Goal: Task Accomplishment & Management: Use online tool/utility

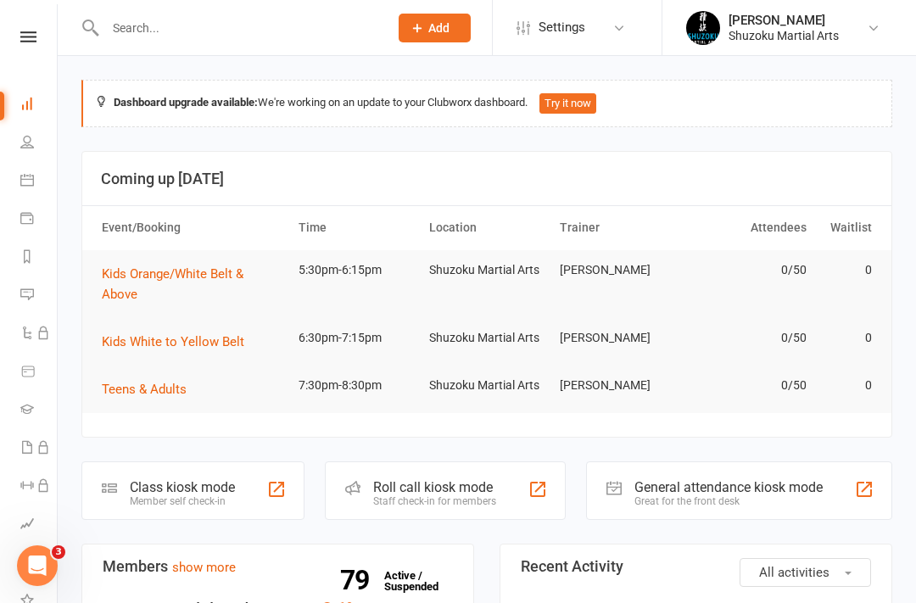
click at [203, 479] on div "Class kiosk mode" at bounding box center [182, 487] width 105 height 16
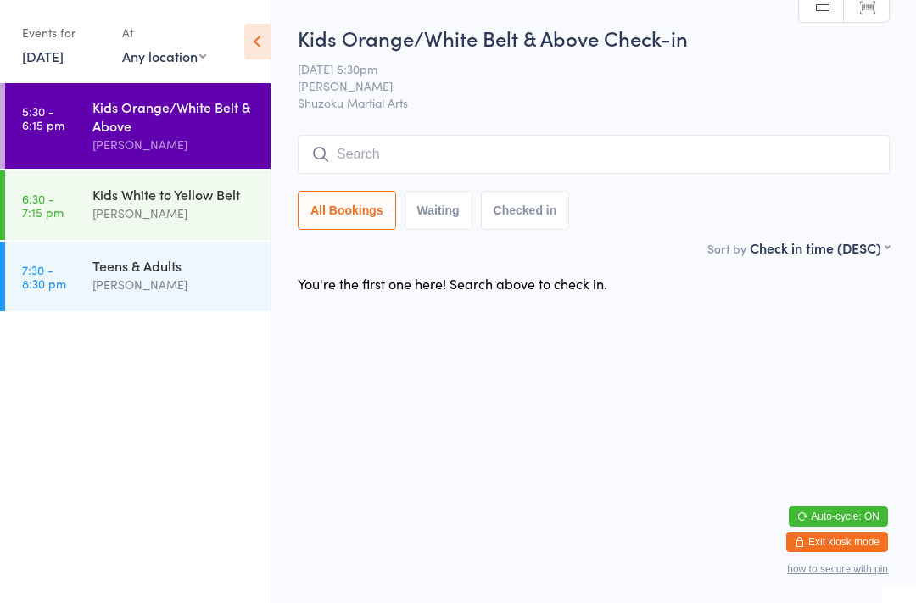
click at [186, 201] on div "Kids White to Yellow Belt" at bounding box center [174, 194] width 164 height 19
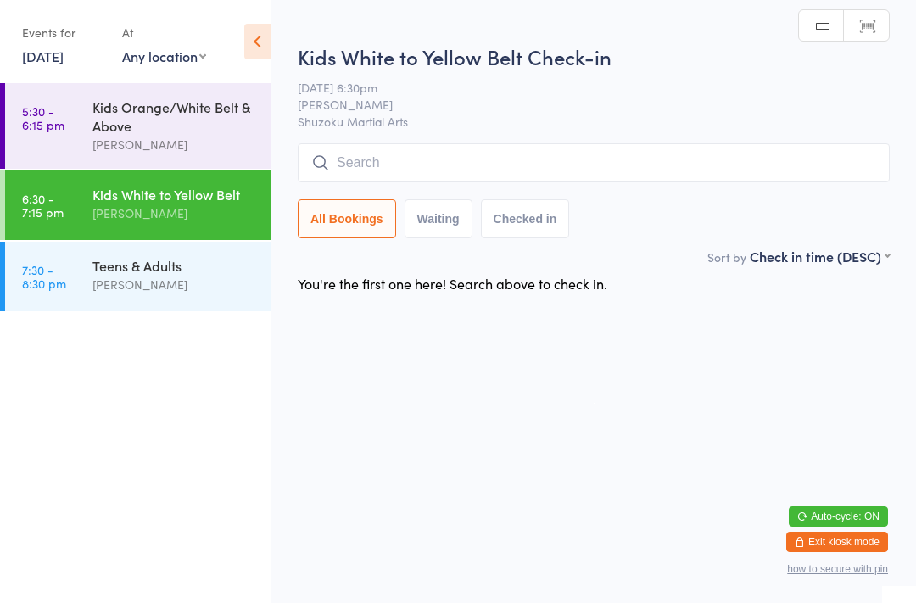
click at [201, 128] on div "Kids Orange/White Belt & Above" at bounding box center [174, 115] width 164 height 37
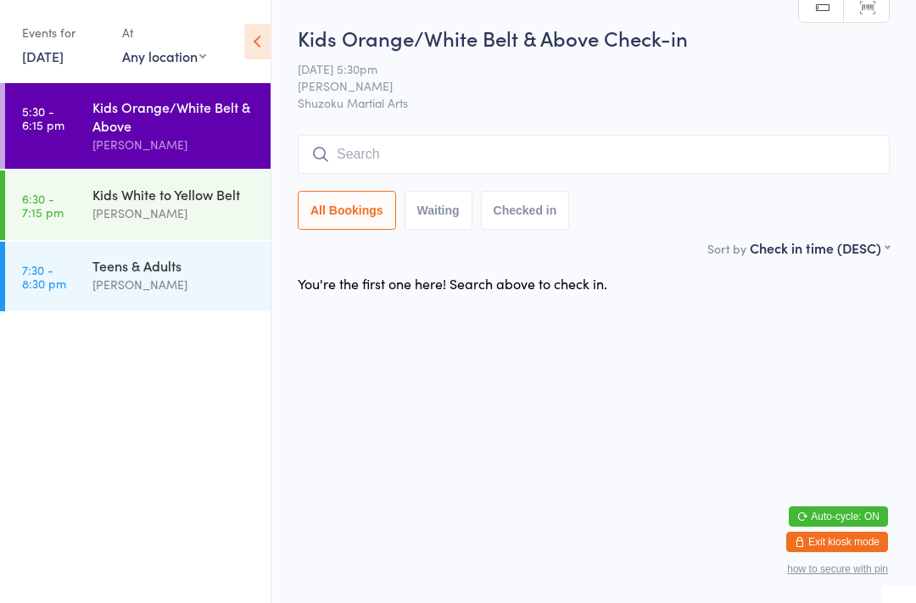
click at [774, 155] on input "search" at bounding box center [594, 154] width 592 height 39
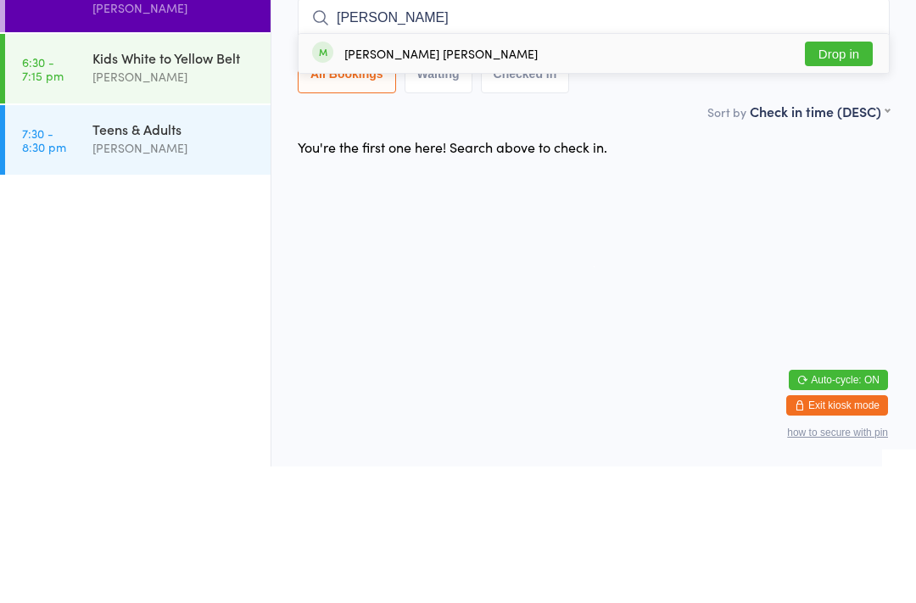
type input "[PERSON_NAME]"
click at [831, 178] on button "Drop in" at bounding box center [838, 190] width 68 height 25
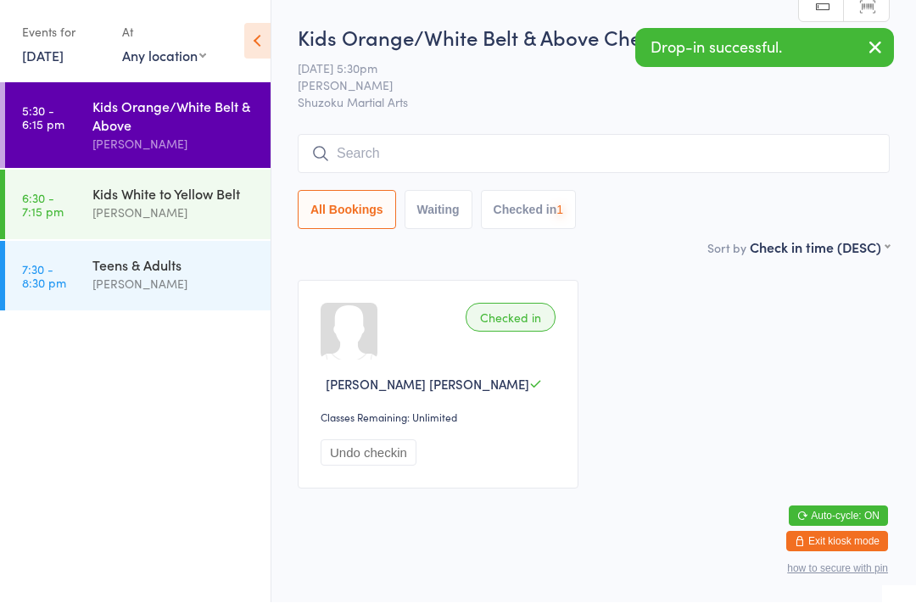
scroll to position [1, 0]
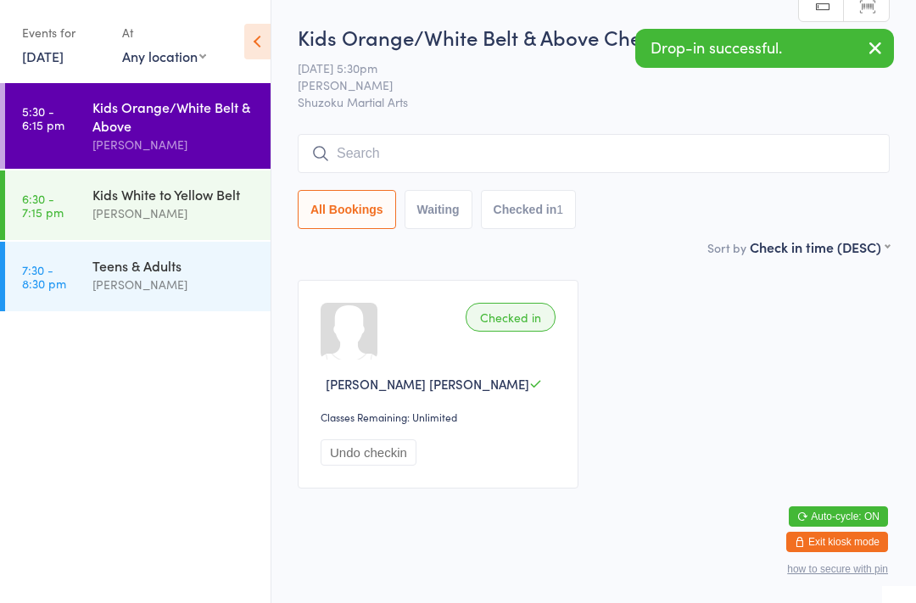
click at [671, 161] on input "search" at bounding box center [594, 153] width 592 height 39
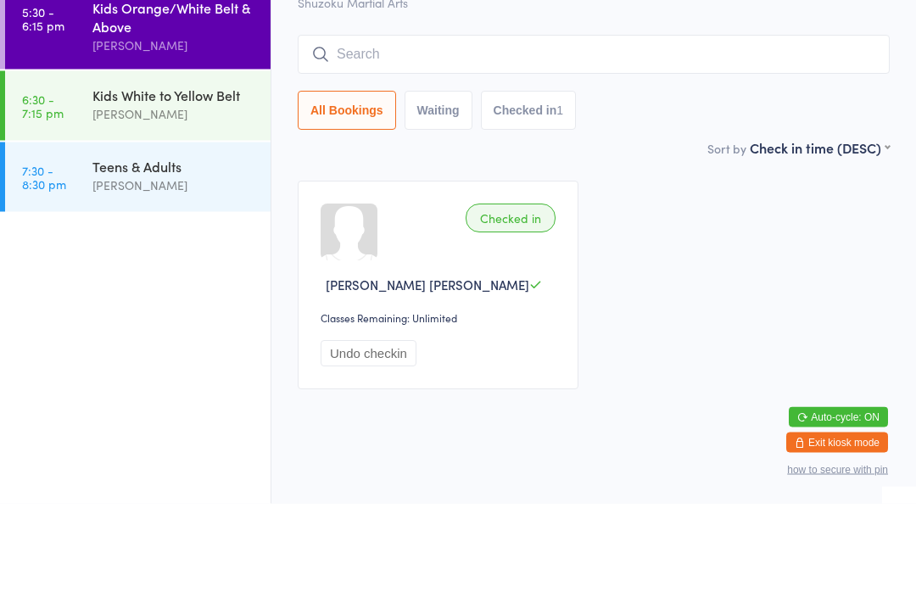
click at [715, 191] on div "All Bookings Waiting Checked in 1" at bounding box center [594, 210] width 592 height 39
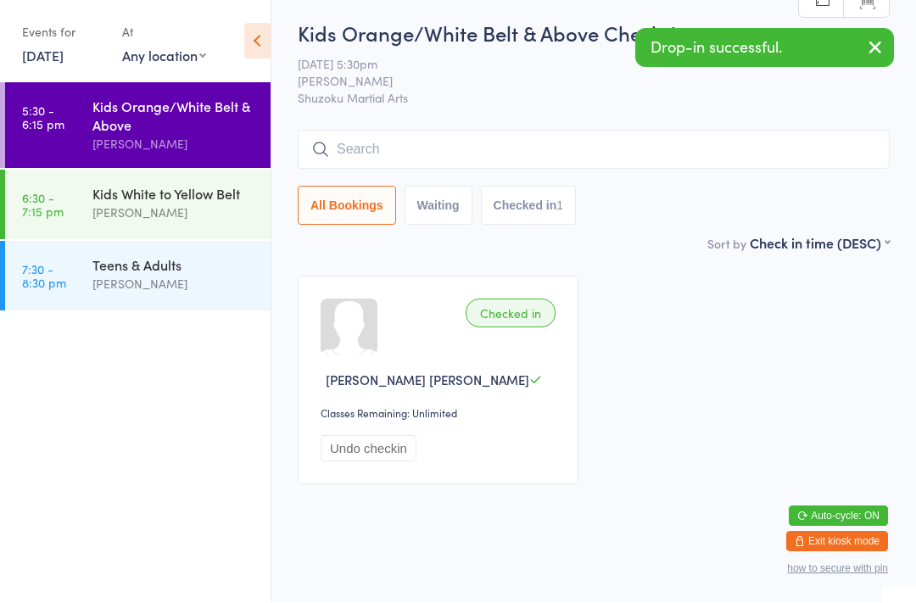
click at [662, 131] on input "search" at bounding box center [594, 150] width 592 height 39
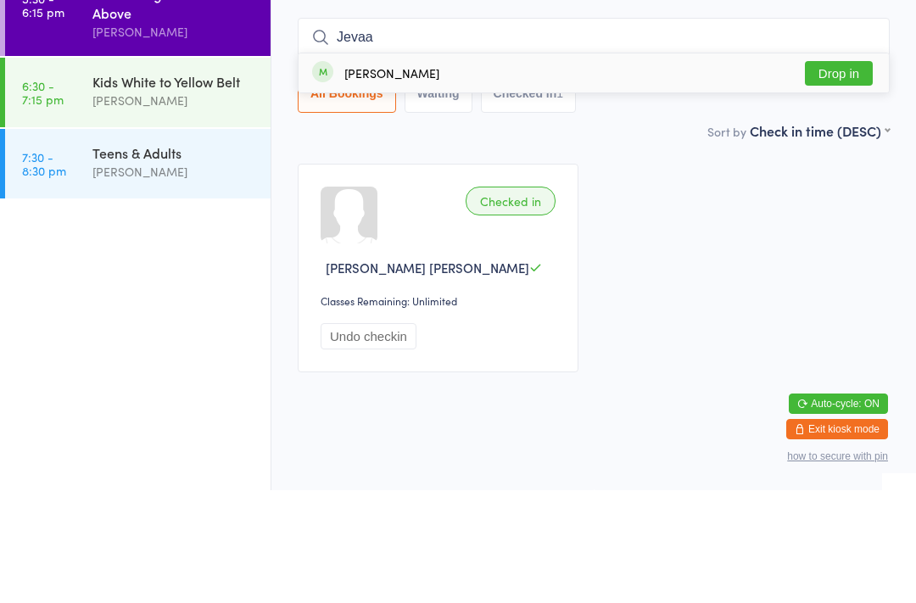
type input "Jevaa"
click at [833, 174] on button "Drop in" at bounding box center [838, 186] width 68 height 25
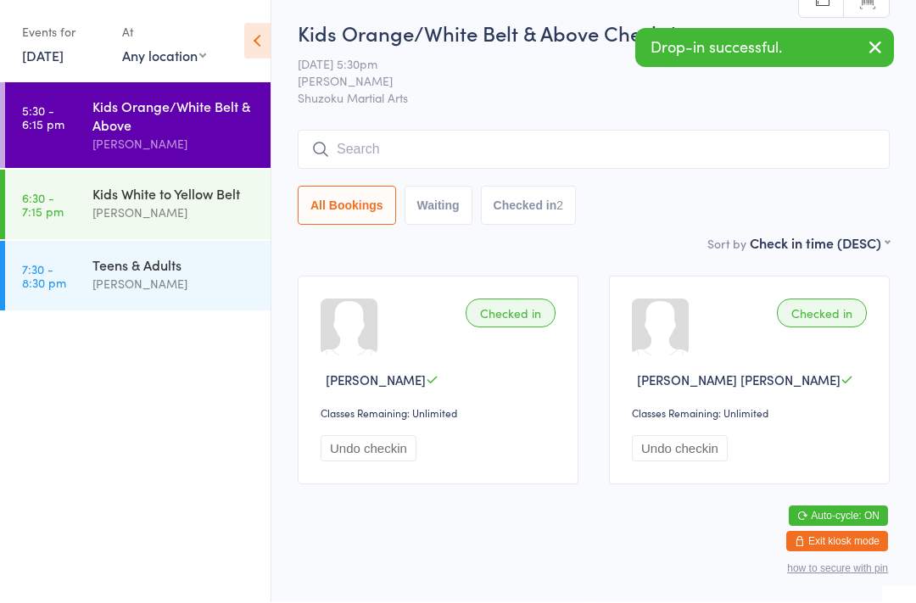
click at [519, 131] on input "search" at bounding box center [594, 150] width 592 height 39
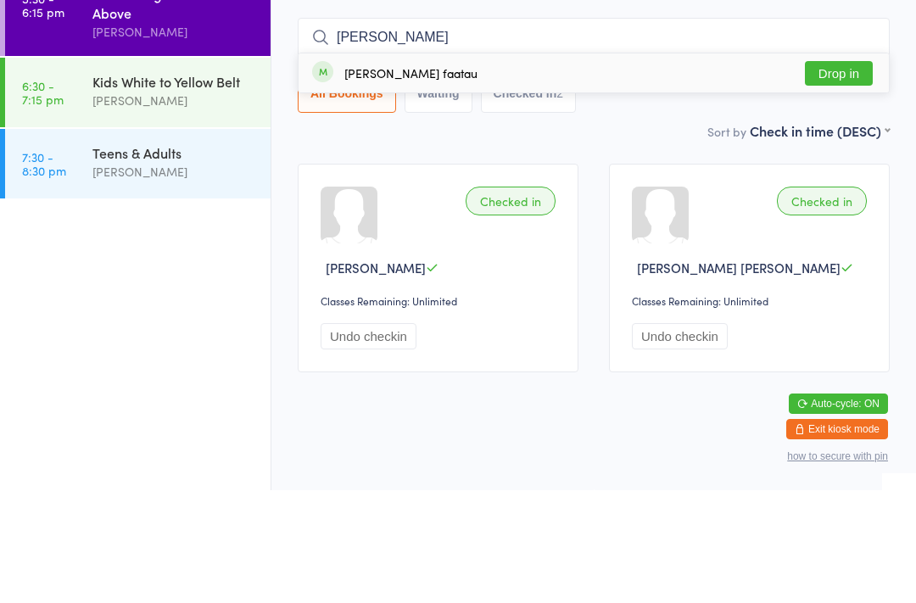
type input "[PERSON_NAME]"
click at [827, 174] on button "Drop in" at bounding box center [838, 186] width 68 height 25
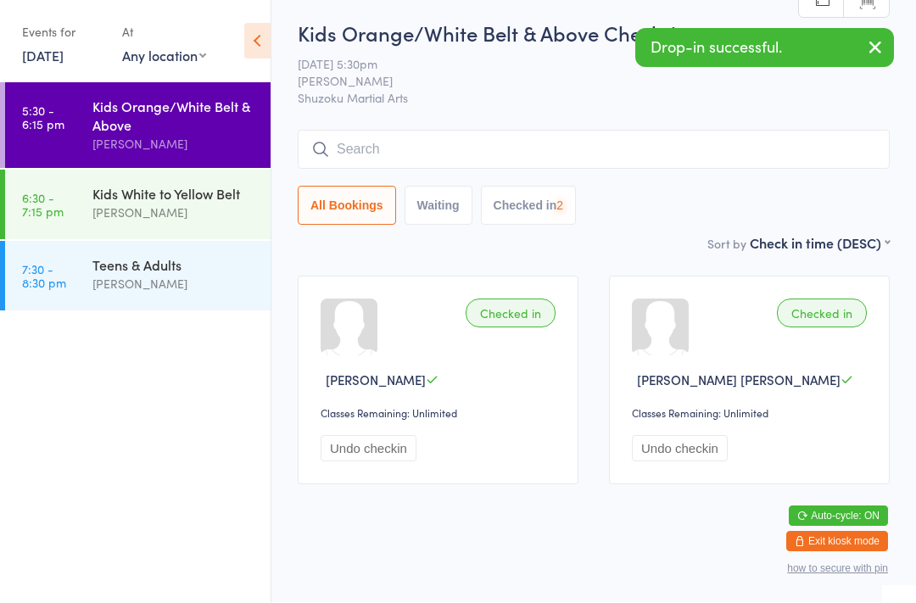
scroll to position [25, 0]
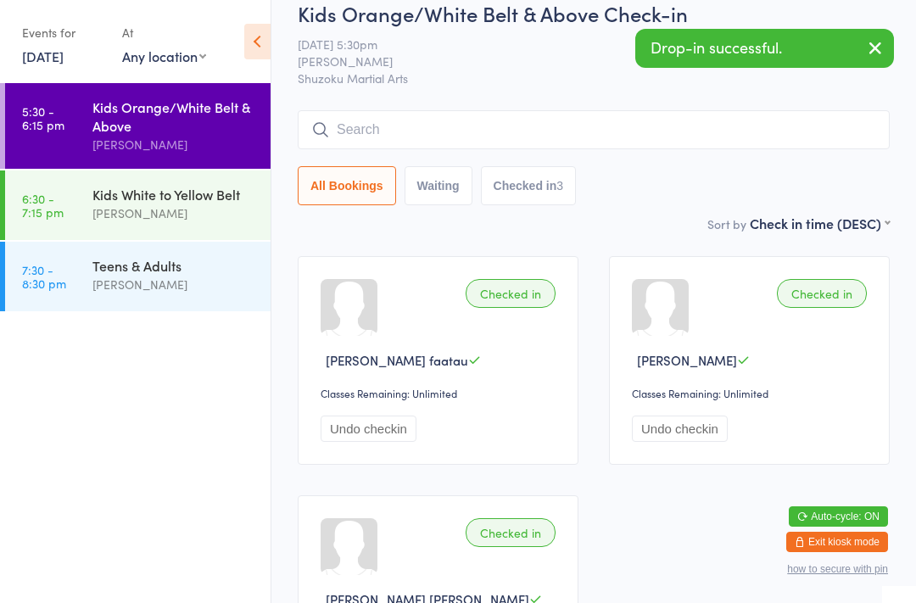
click at [504, 137] on input "search" at bounding box center [594, 129] width 592 height 39
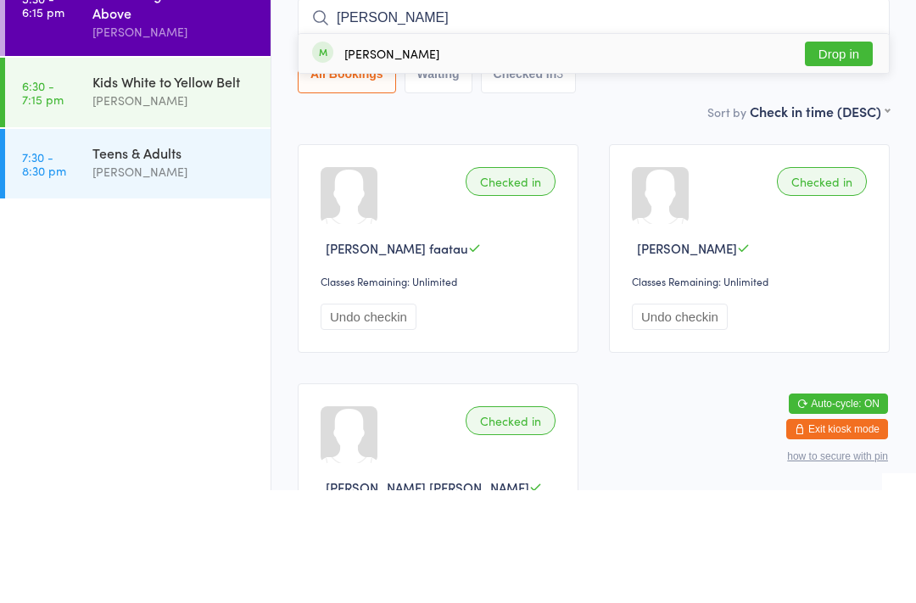
type input "[PERSON_NAME]"
click at [359, 147] on div "[PERSON_NAME] Drop in" at bounding box center [593, 166] width 590 height 39
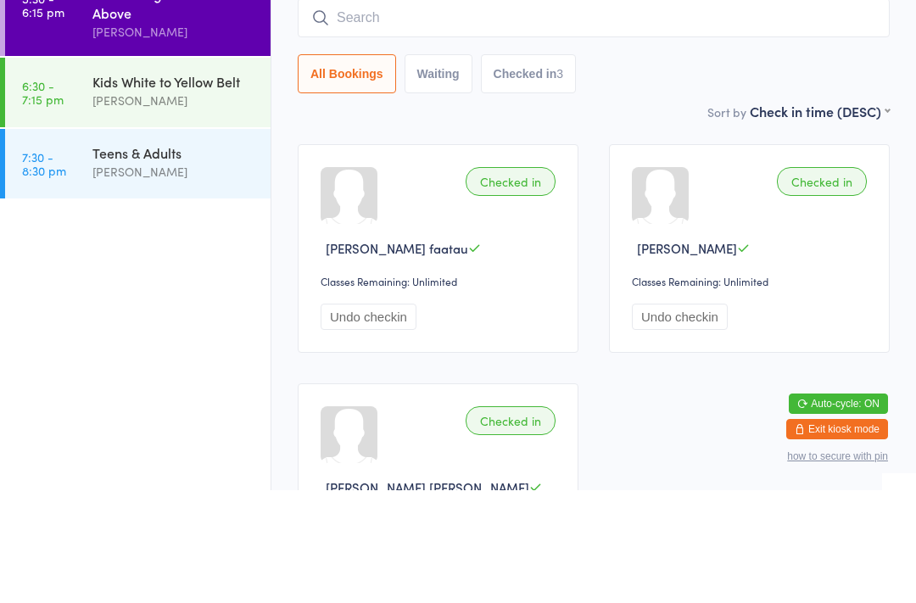
scroll to position [136, 0]
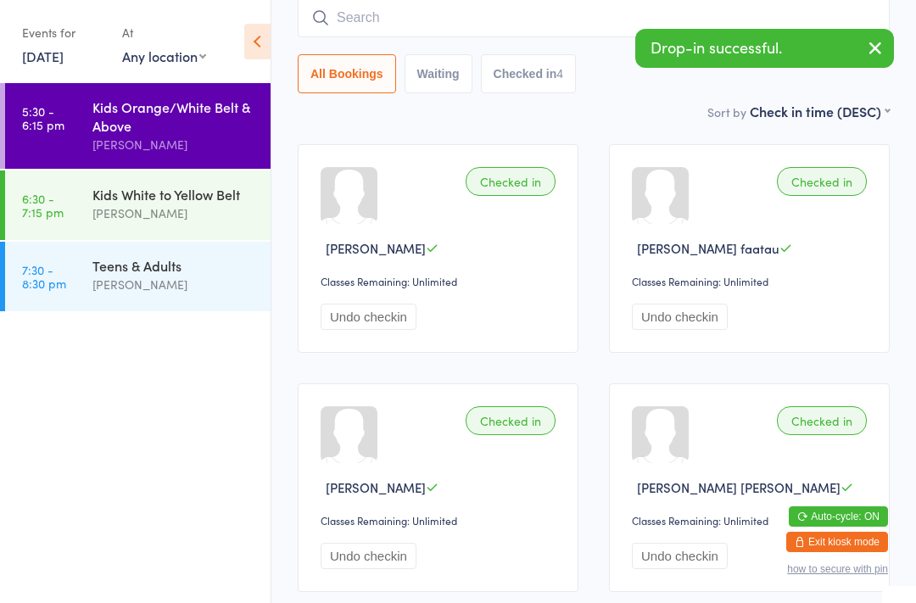
click at [360, 15] on input "search" at bounding box center [594, 17] width 592 height 39
type input "B"
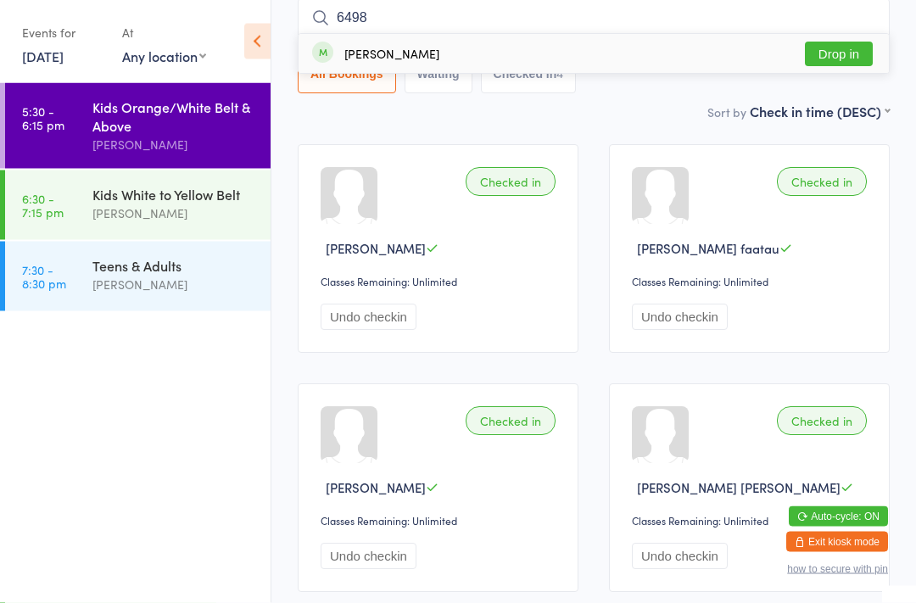
type input "6498"
click at [814, 52] on button "Drop in" at bounding box center [838, 54] width 68 height 25
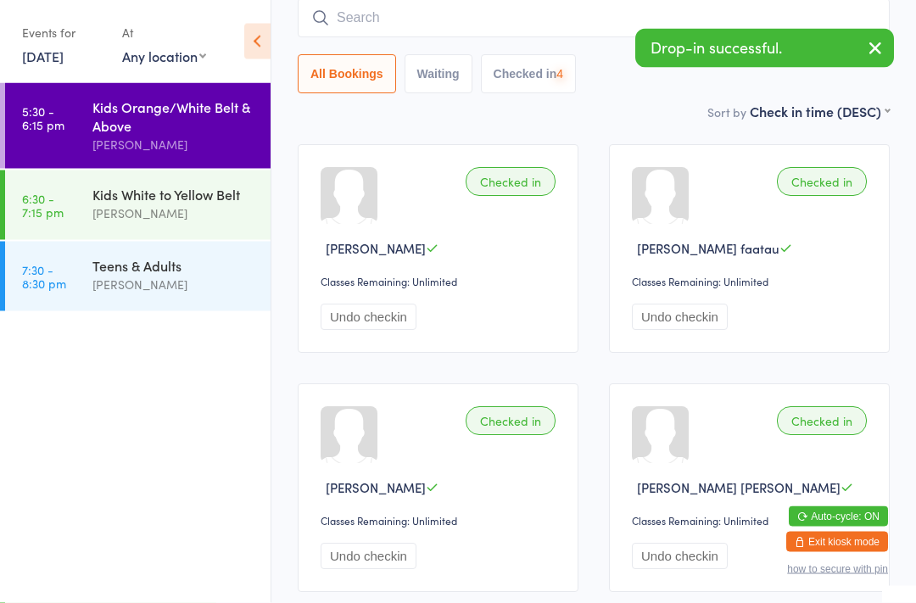
scroll to position [136, 0]
click at [630, 14] on input "search" at bounding box center [594, 17] width 592 height 39
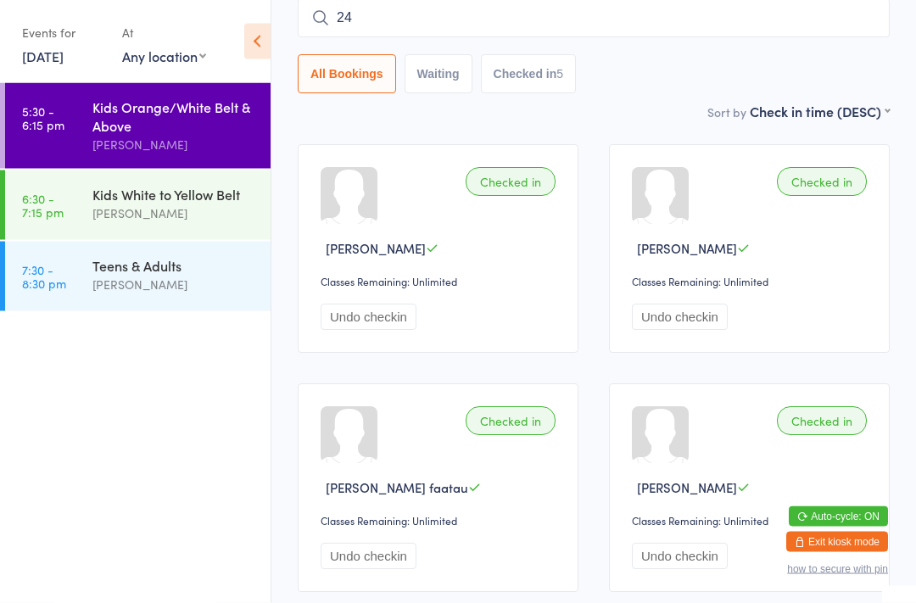
type input "2"
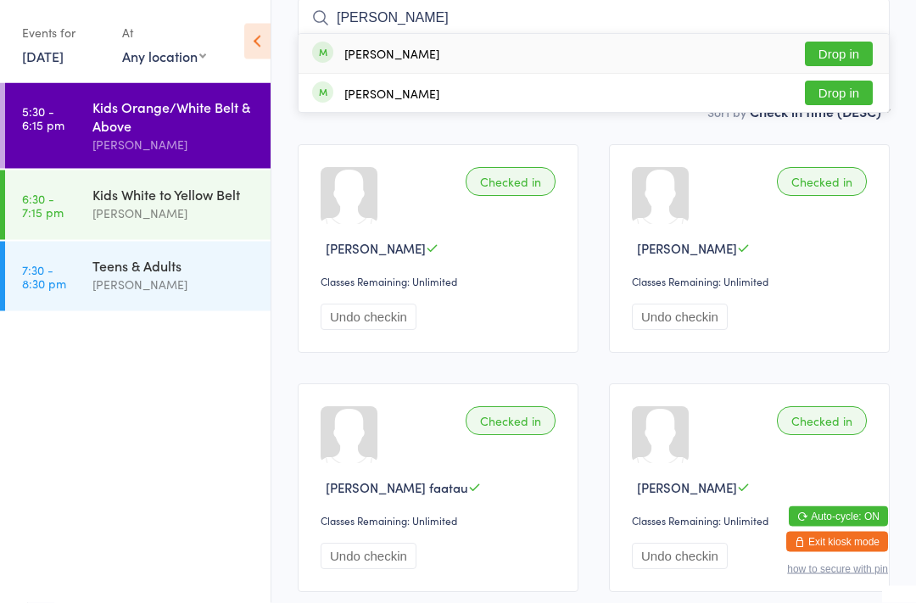
type input "[PERSON_NAME]"
click at [848, 58] on button "Drop in" at bounding box center [838, 54] width 68 height 25
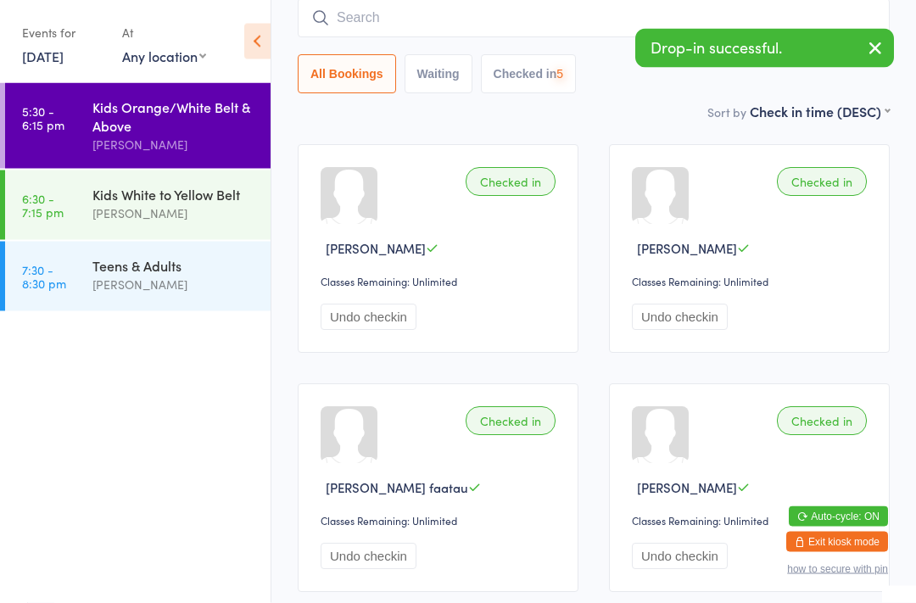
scroll to position [136, 0]
click at [496, 14] on input "search" at bounding box center [594, 17] width 592 height 39
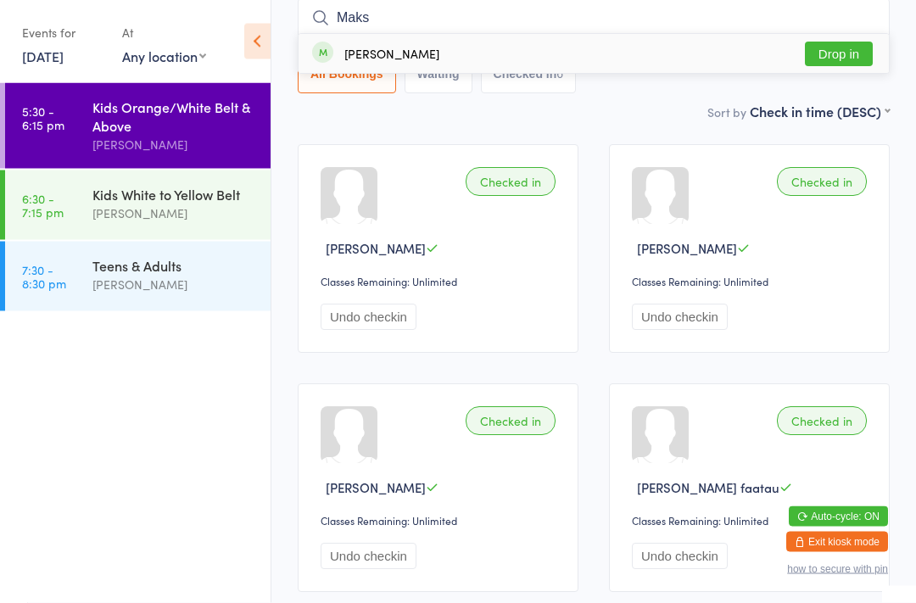
type input "Maks"
click at [847, 64] on button "Drop in" at bounding box center [838, 54] width 68 height 25
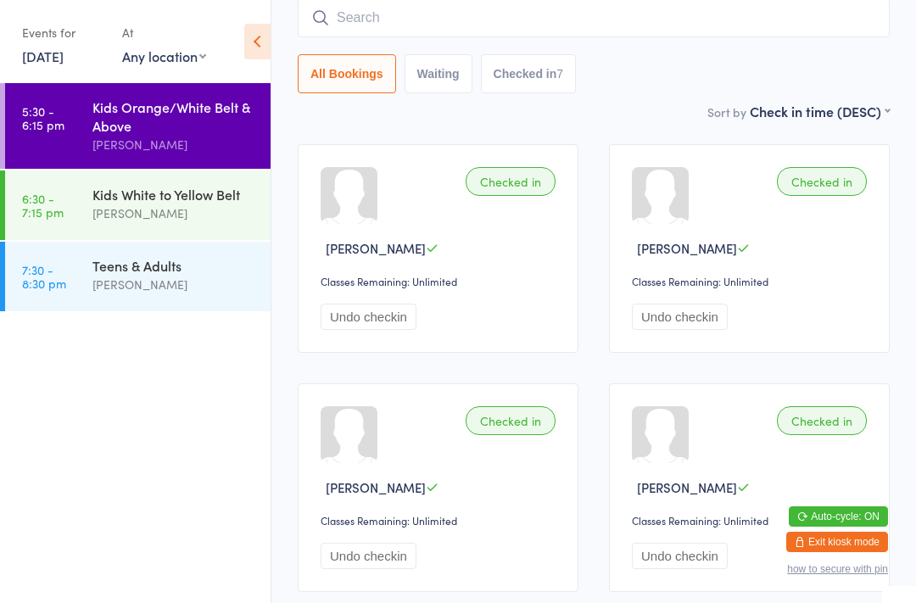
click at [430, 13] on input "search" at bounding box center [594, 17] width 592 height 39
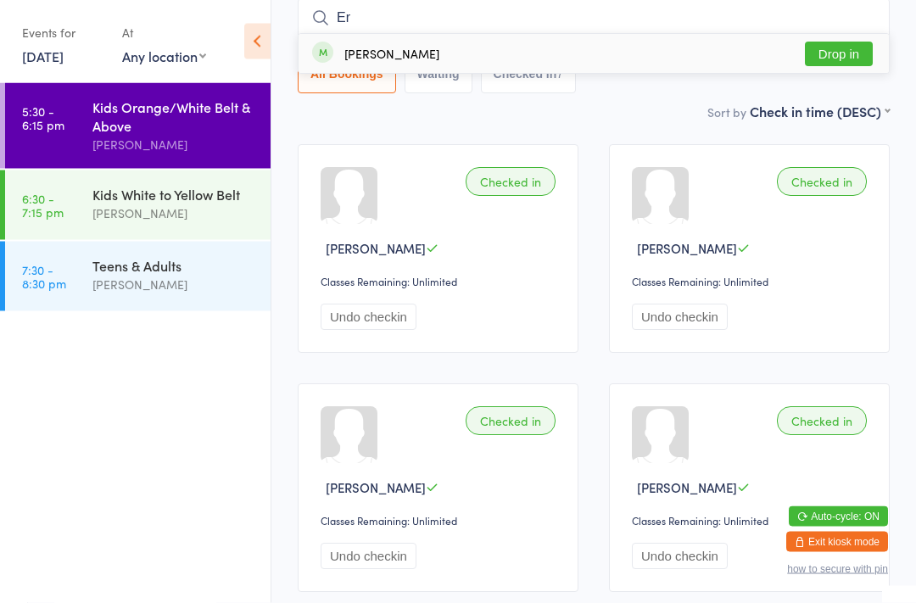
type input "Er"
click at [845, 53] on button "Drop in" at bounding box center [838, 54] width 68 height 25
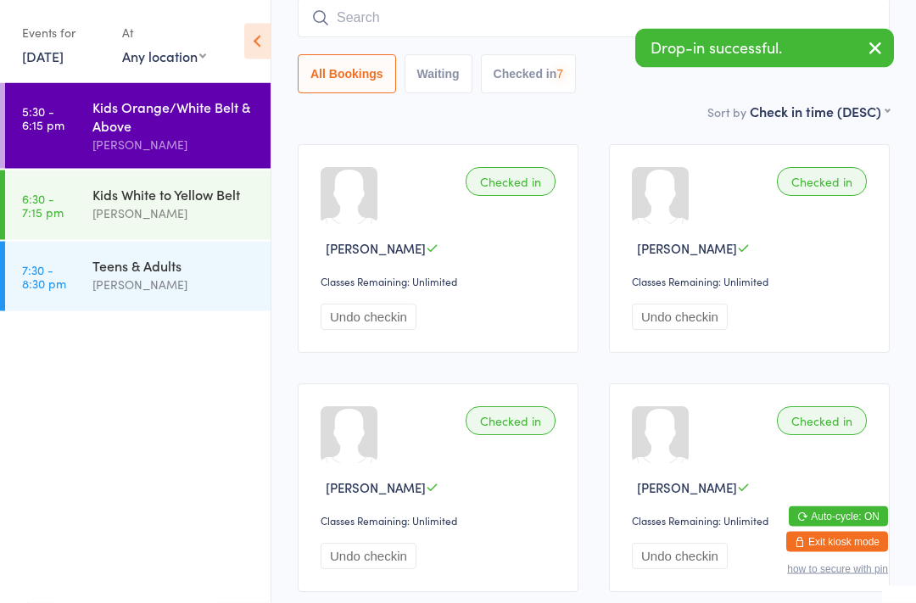
scroll to position [136, 0]
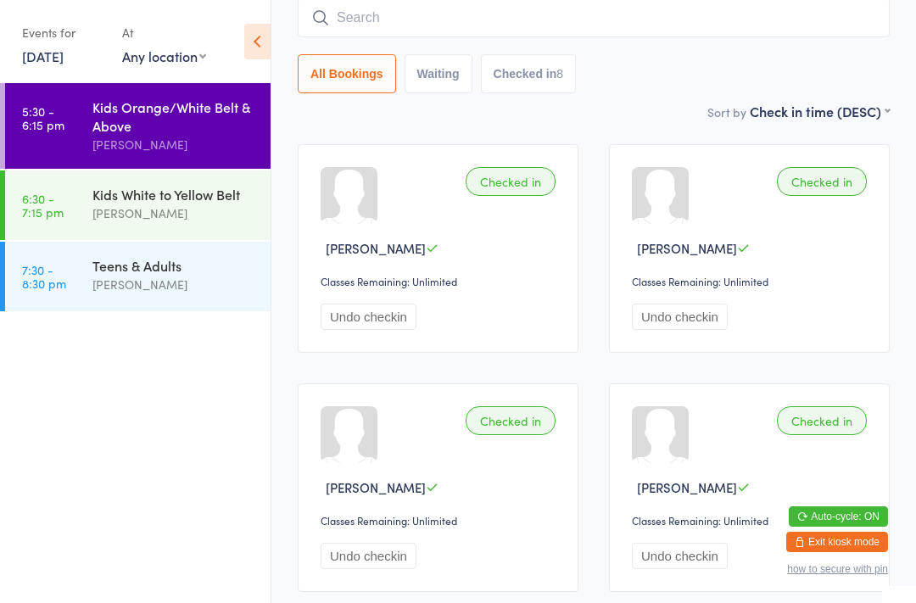
click at [333, 27] on input "search" at bounding box center [594, 17] width 592 height 39
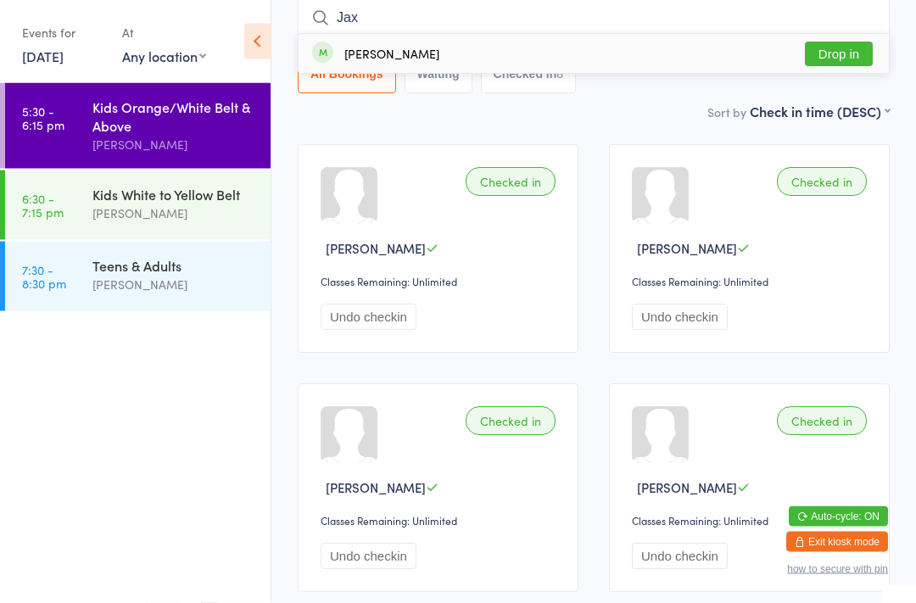
type input "Jax"
click at [832, 65] on button "Drop in" at bounding box center [838, 54] width 68 height 25
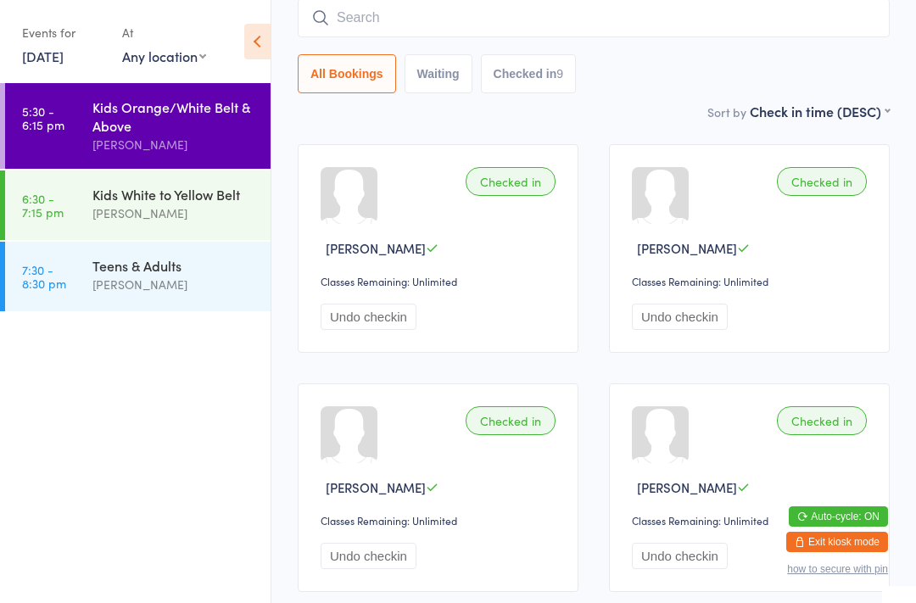
click at [386, 25] on input "search" at bounding box center [594, 17] width 592 height 39
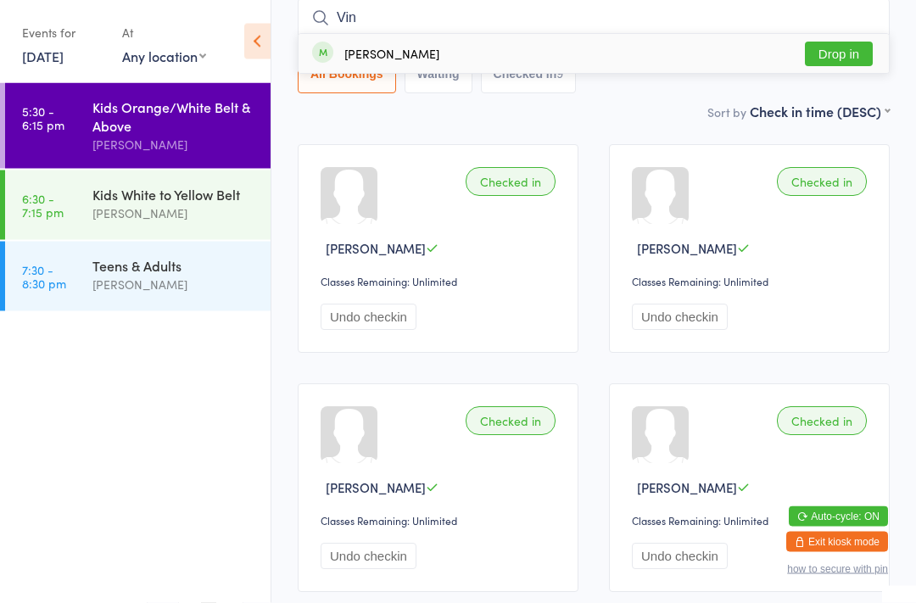
type input "Vin"
click at [390, 47] on div "[PERSON_NAME]" at bounding box center [391, 54] width 95 height 14
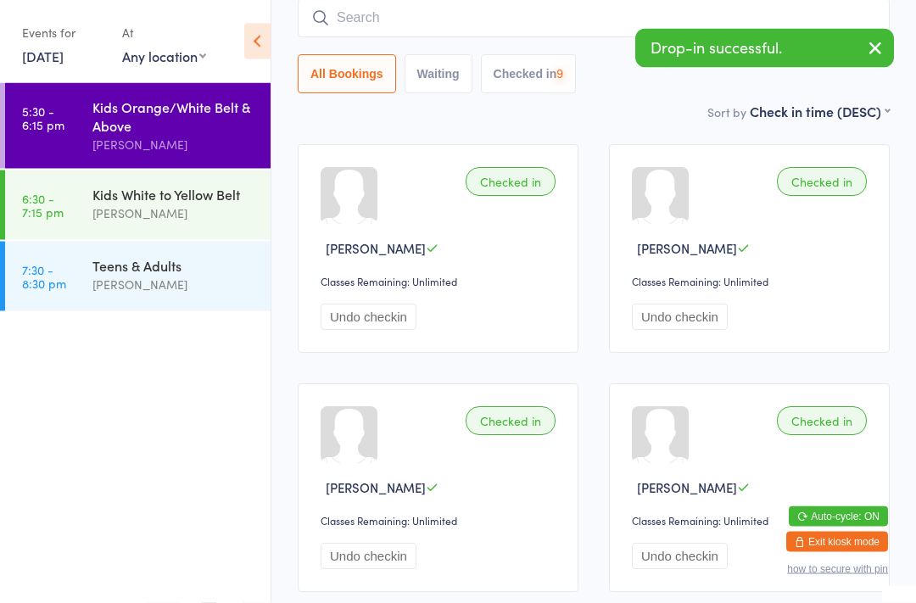
scroll to position [136, 0]
